Goal: Task Accomplishment & Management: Use online tool/utility

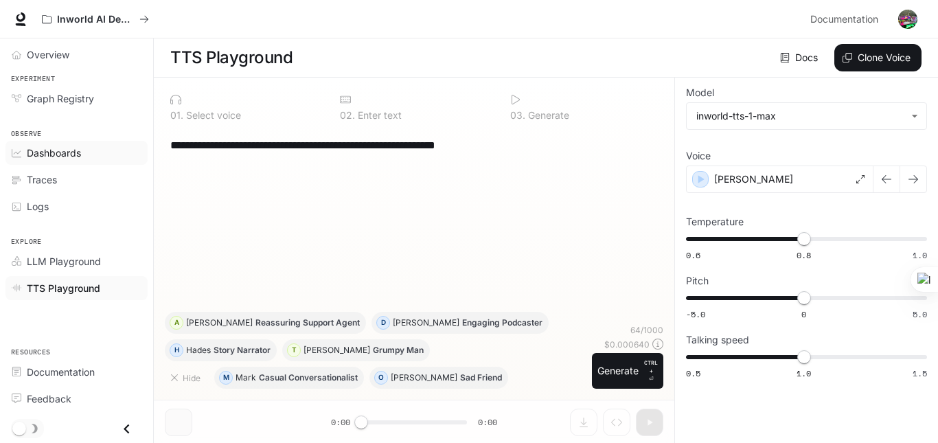
click at [54, 142] on link "Dashboards" at bounding box center [76, 153] width 142 height 24
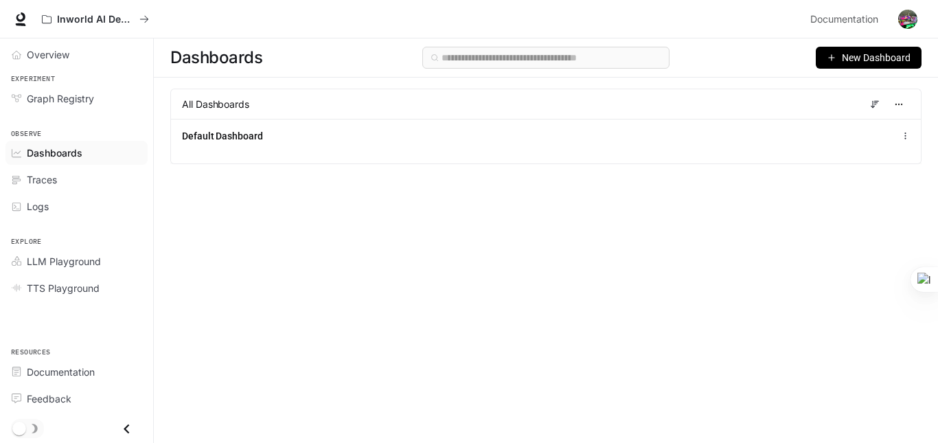
click at [870, 60] on span "New Dashboard" at bounding box center [876, 57] width 69 height 15
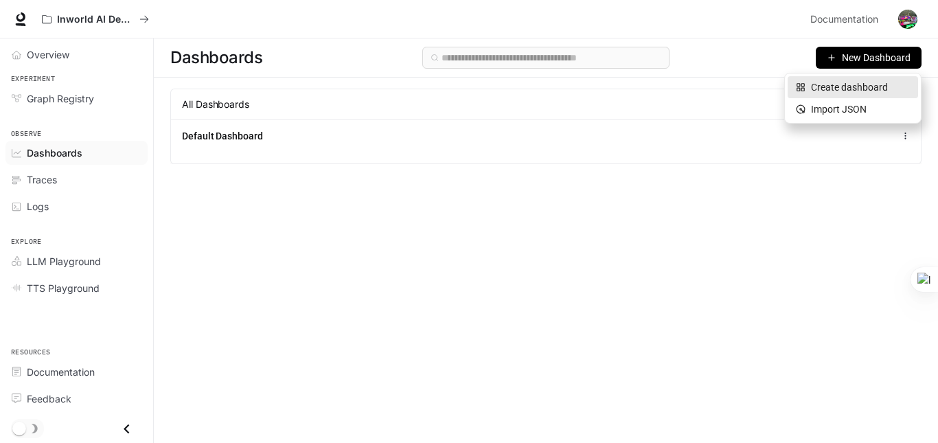
click at [876, 89] on div "Create dashboard" at bounding box center [853, 87] width 114 height 15
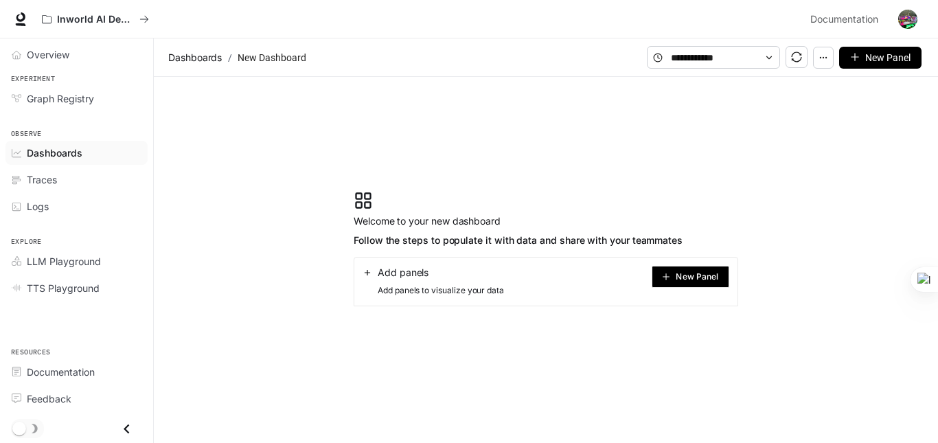
click at [687, 273] on span "New Panel" at bounding box center [697, 276] width 43 height 7
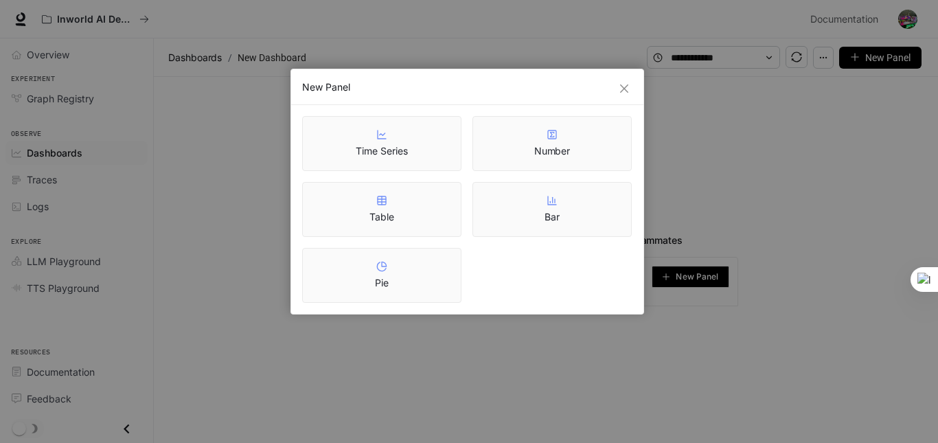
click at [415, 150] on div "Time Series" at bounding box center [381, 143] width 159 height 55
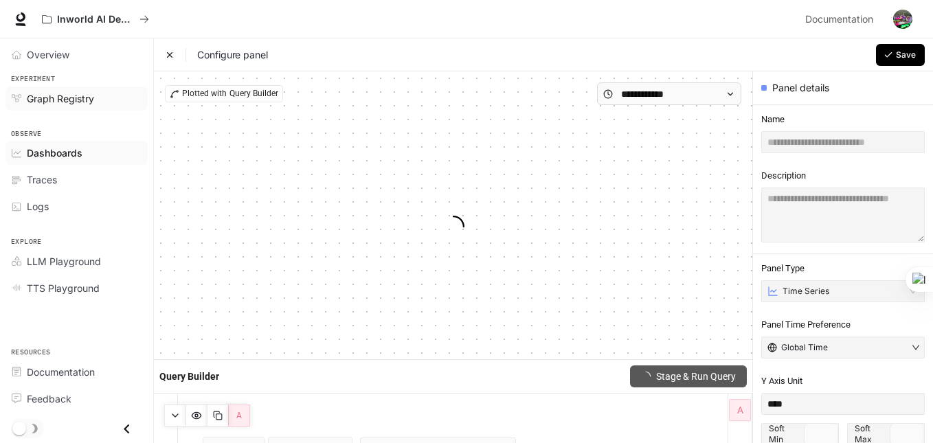
type input "****"
click at [926, 278] on div at bounding box center [918, 279] width 27 height 25
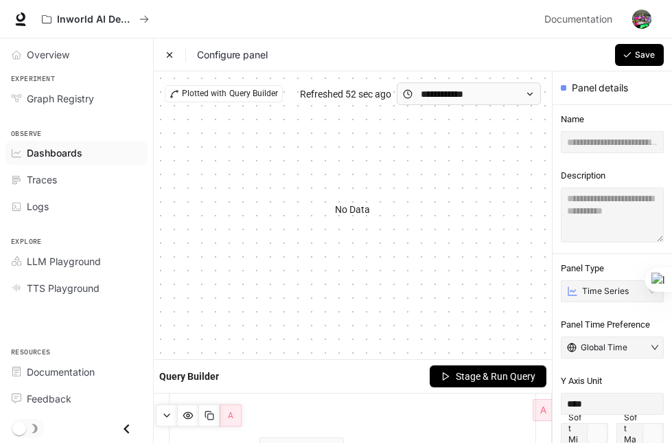
click at [513, 371] on span "Stage & Run Query" at bounding box center [496, 376] width 80 height 15
click at [592, 137] on input "text" at bounding box center [612, 142] width 103 height 22
type input "***"
click at [603, 229] on textarea at bounding box center [612, 214] width 103 height 55
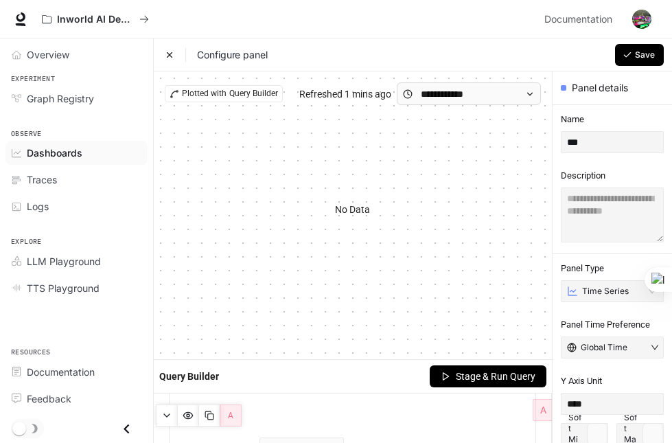
click at [0, 0] on sider-quick-compose-btn at bounding box center [0, 0] width 0 height 0
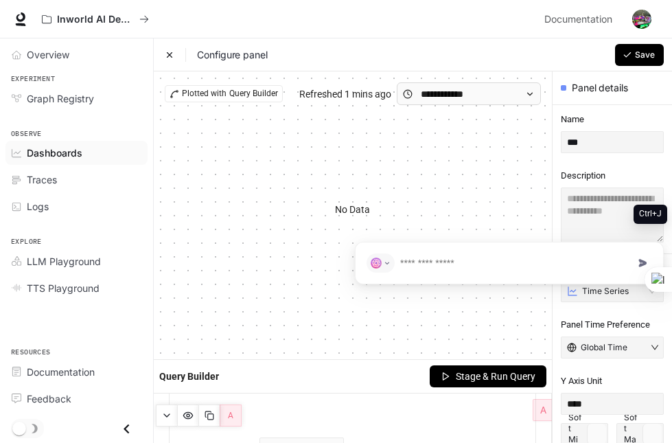
click at [0, 0] on sider-quick-compose-btn at bounding box center [0, 0] width 0 height 0
type input "**********"
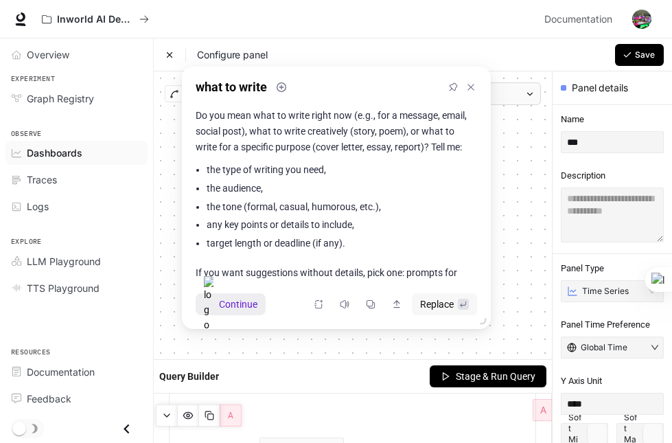
click at [240, 303] on span "Continue" at bounding box center [238, 304] width 38 height 15
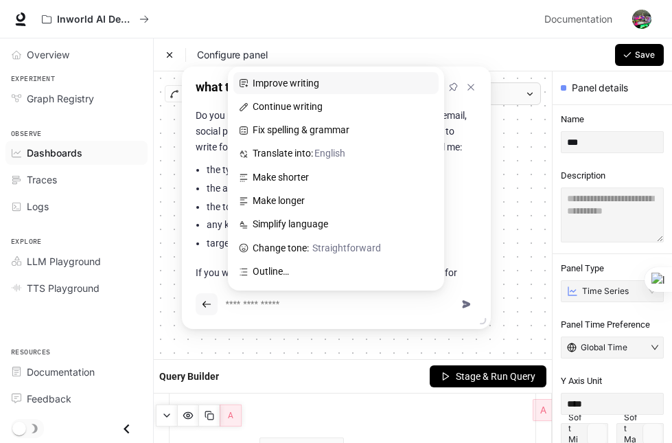
click at [296, 89] on span "Improve writing" at bounding box center [337, 83] width 197 height 16
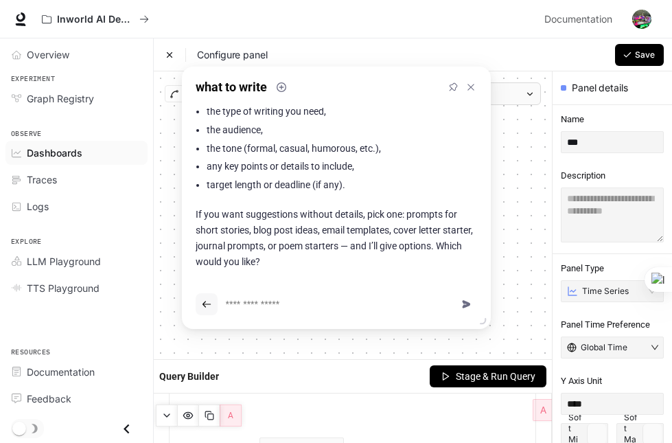
scroll to position [95, 0]
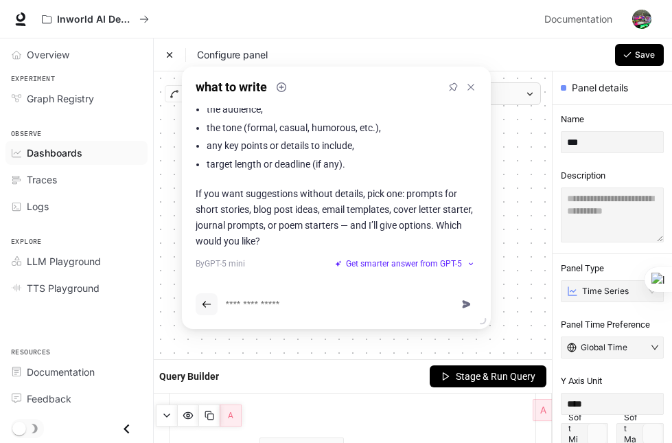
drag, startPoint x: 255, startPoint y: 207, endPoint x: 323, endPoint y: 212, distance: 68.2
click at [323, 212] on p "If you want suggestions without details, pick one: prompts for short stories, b…" at bounding box center [337, 217] width 282 height 63
click at [295, 202] on p "If you want suggestions without details, pick one: prompts for short stories, b…" at bounding box center [337, 217] width 282 height 63
drag, startPoint x: 295, startPoint y: 202, endPoint x: 271, endPoint y: 218, distance: 29.1
click at [272, 215] on p "If you want suggestions without details, pick one: prompts for short stories, b…" at bounding box center [337, 217] width 282 height 63
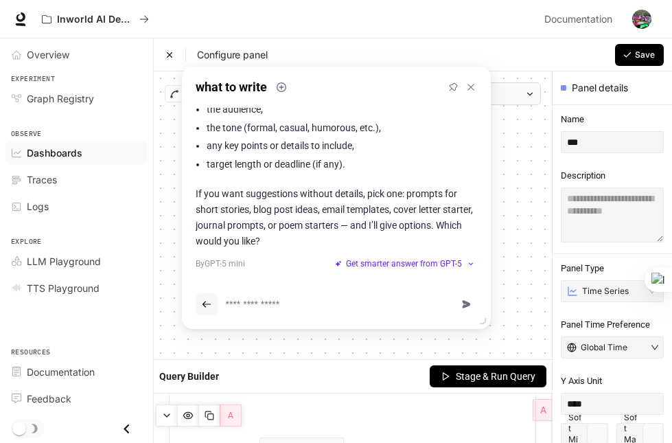
drag, startPoint x: 326, startPoint y: 212, endPoint x: 401, endPoint y: 216, distance: 75.0
click at [401, 216] on p "If you want suggestions without details, pick one: prompts for short stories, b…" at bounding box center [337, 217] width 282 height 63
paste textarea "**********"
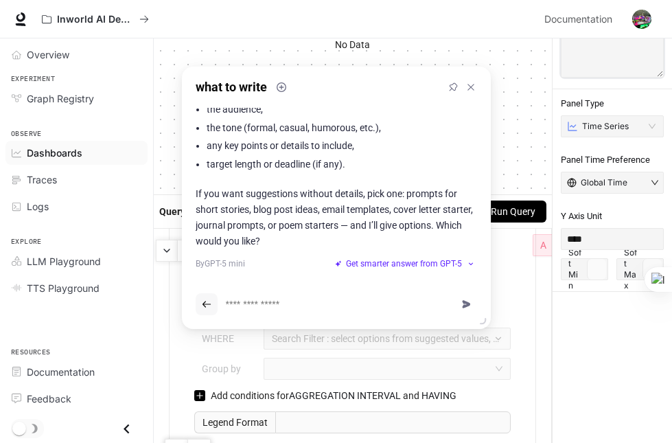
scroll to position [190, 0]
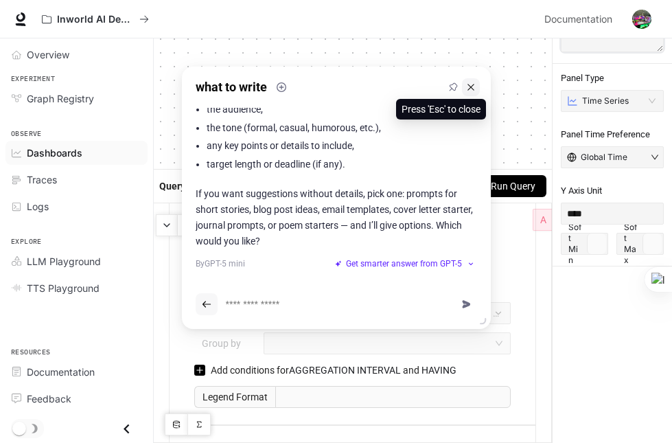
type textarea "**********"
click at [473, 89] on icon at bounding box center [471, 87] width 6 height 6
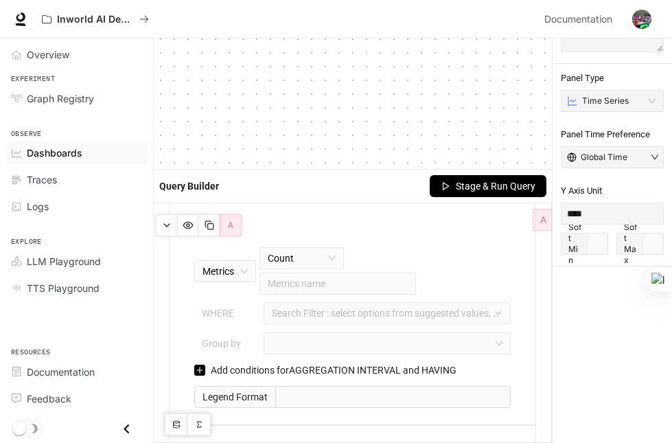
drag, startPoint x: 472, startPoint y: 202, endPoint x: 477, endPoint y: 196, distance: 7.8
click at [472, 201] on div "Query Builder Stage & Run Query A Metrics Count Metrics name WHERE Search Filte…" at bounding box center [353, 306] width 398 height 273
click at [481, 190] on span "Stage & Run Query" at bounding box center [496, 186] width 80 height 15
click at [495, 183] on span "Stage & Run Query" at bounding box center [496, 186] width 80 height 15
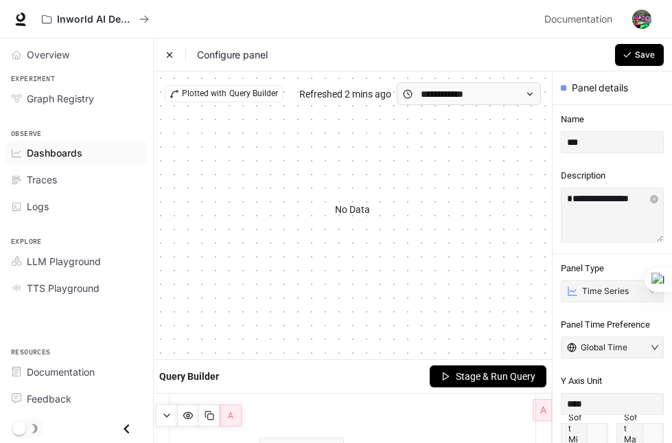
click at [57, 150] on span "Dashboards" at bounding box center [55, 153] width 56 height 14
click at [63, 98] on span "Graph Registry" at bounding box center [60, 98] width 67 height 14
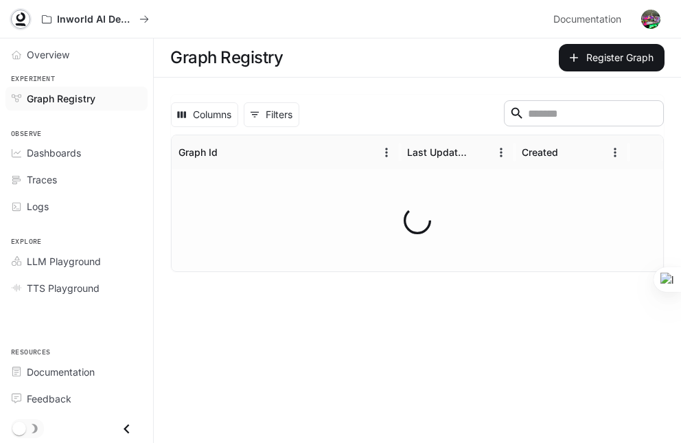
click at [21, 22] on icon at bounding box center [21, 19] width 14 height 14
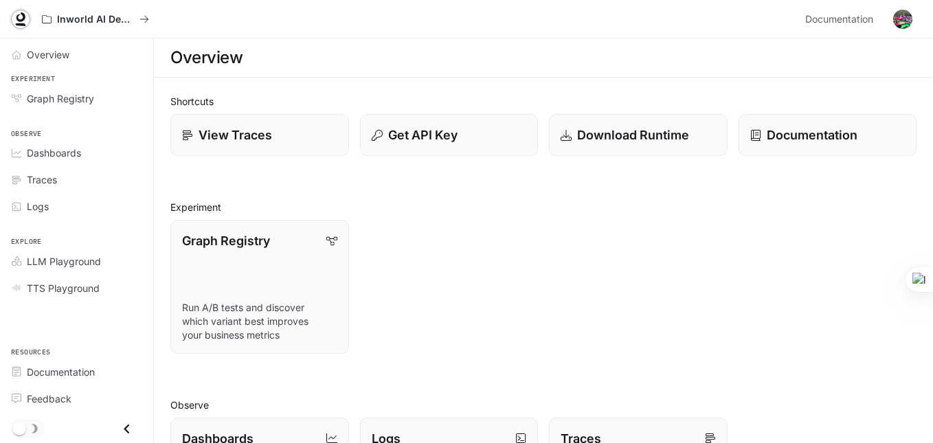
click at [15, 16] on icon at bounding box center [21, 19] width 14 height 14
